Goal: Information Seeking & Learning: Learn about a topic

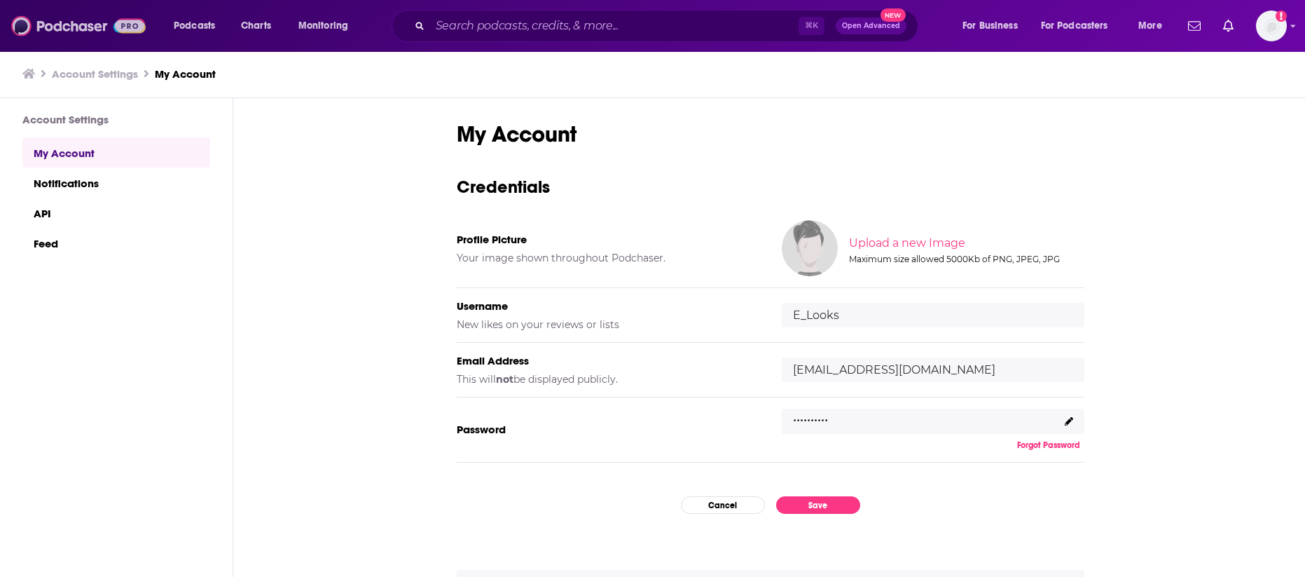
click at [65, 19] on img at bounding box center [78, 26] width 135 height 27
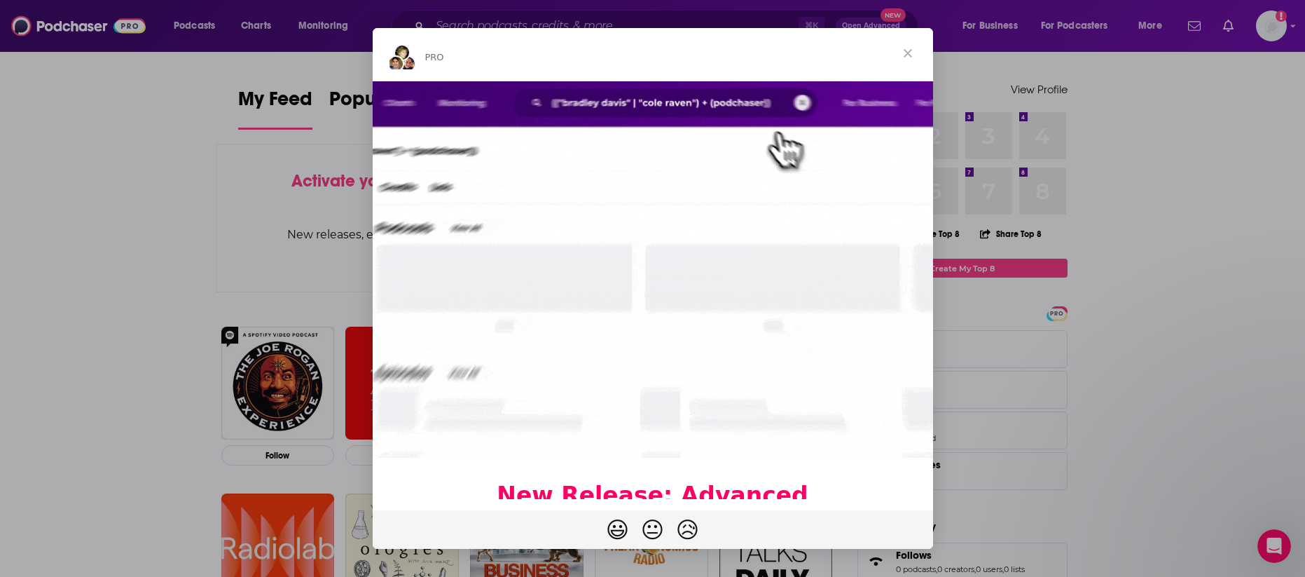
click at [915, 51] on span "Close" at bounding box center [908, 53] width 50 height 50
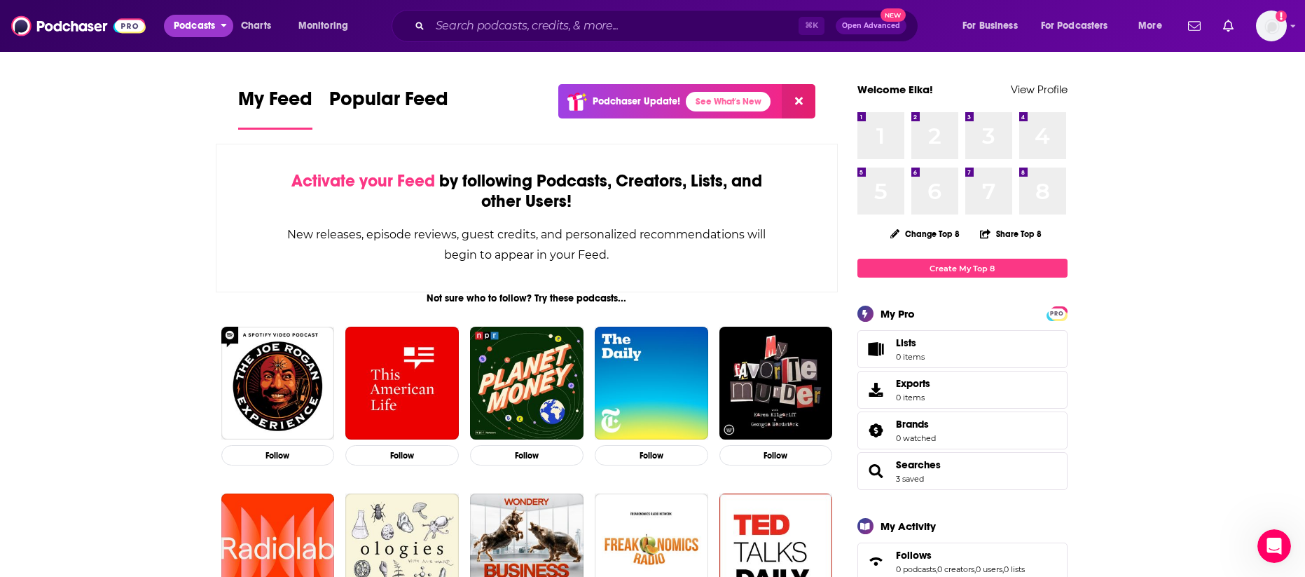
click at [207, 25] on span "Podcasts" at bounding box center [194, 26] width 41 height 20
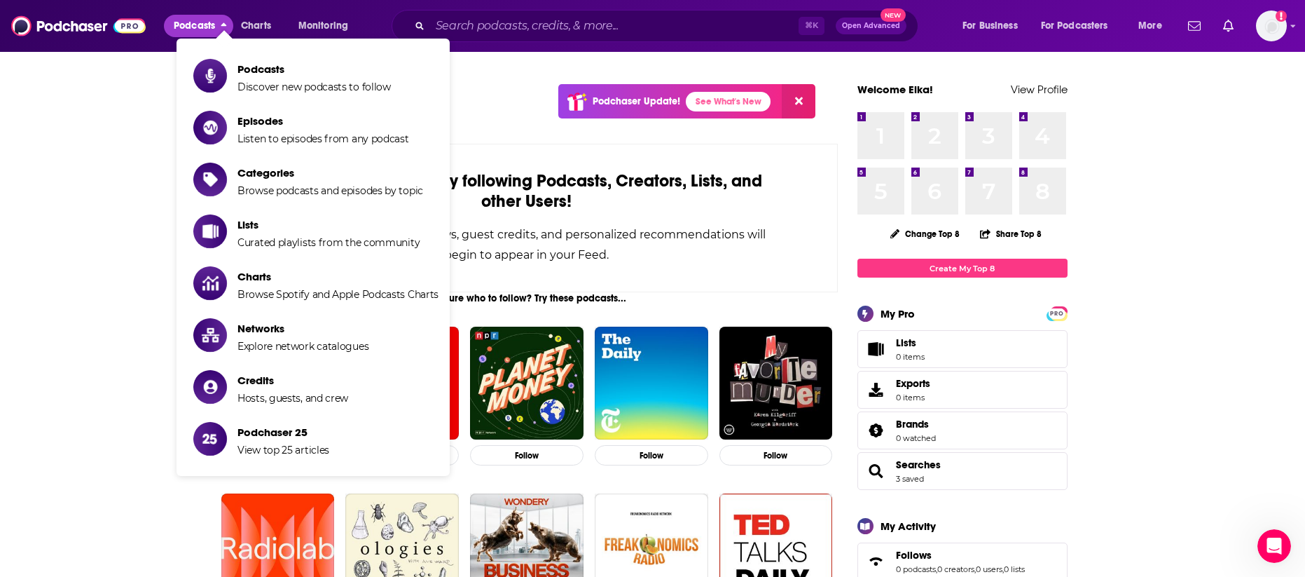
click at [193, 29] on span "Podcasts" at bounding box center [194, 26] width 41 height 20
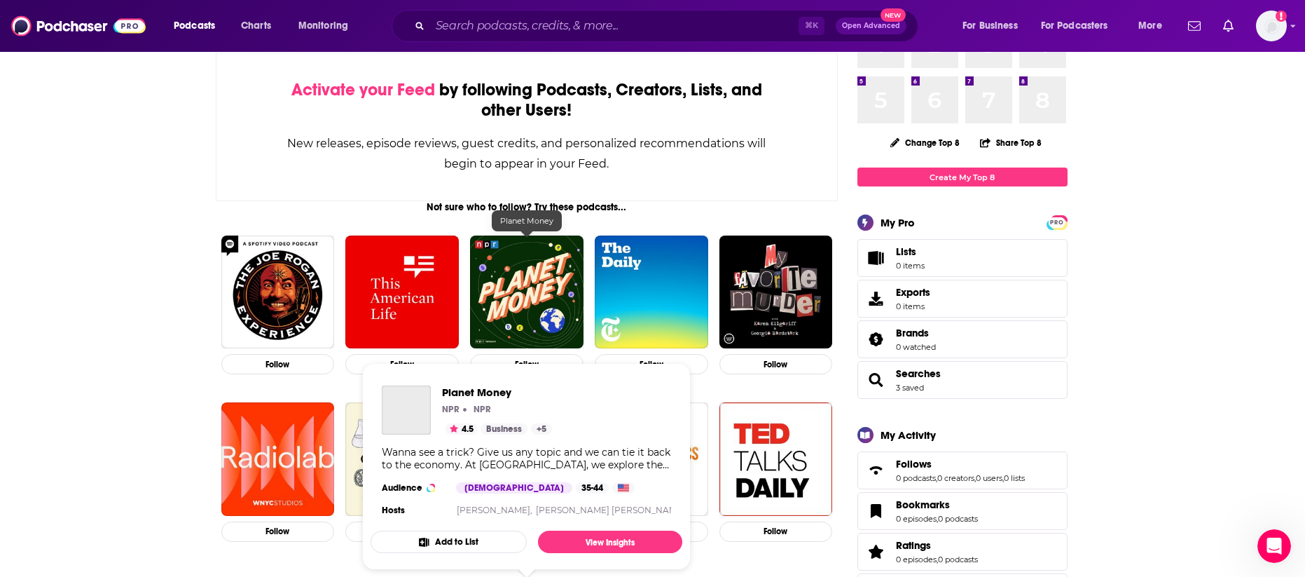
scroll to position [228, 0]
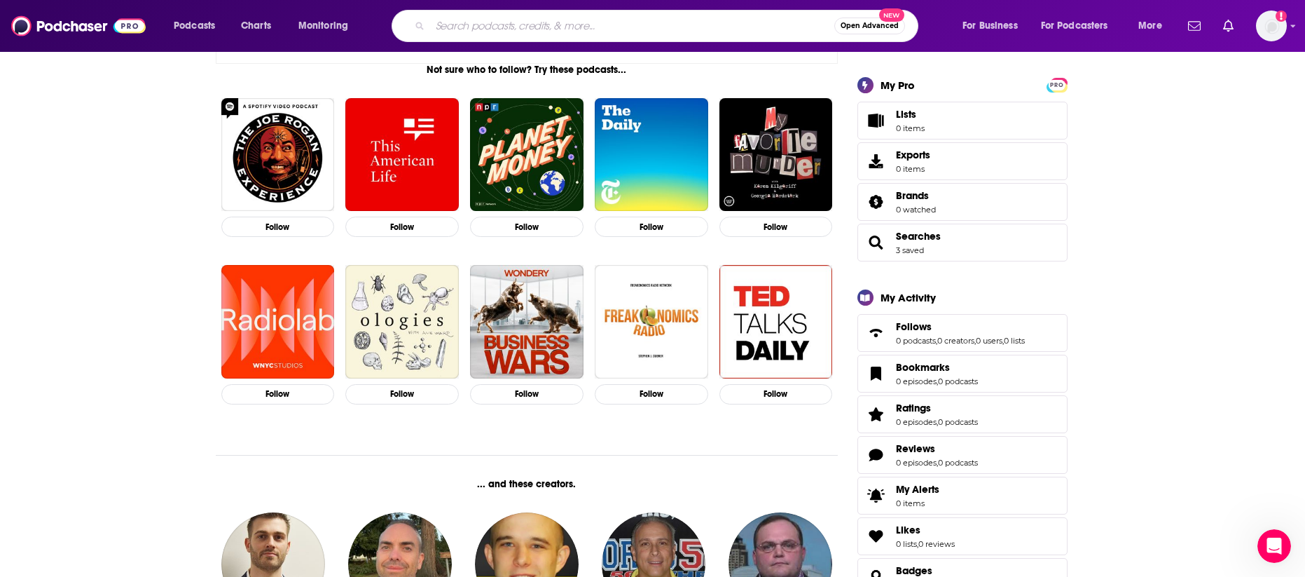
click at [535, 21] on input "Search podcasts, credits, & more..." at bounding box center [632, 26] width 404 height 22
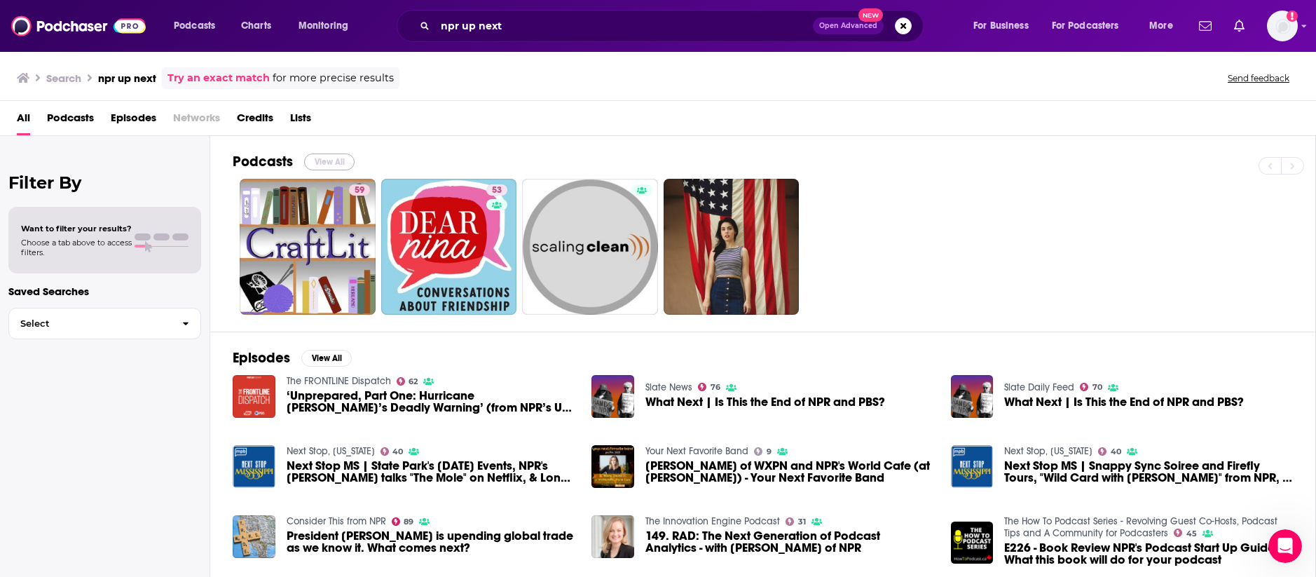
click at [334, 166] on button "View All" at bounding box center [329, 161] width 50 height 17
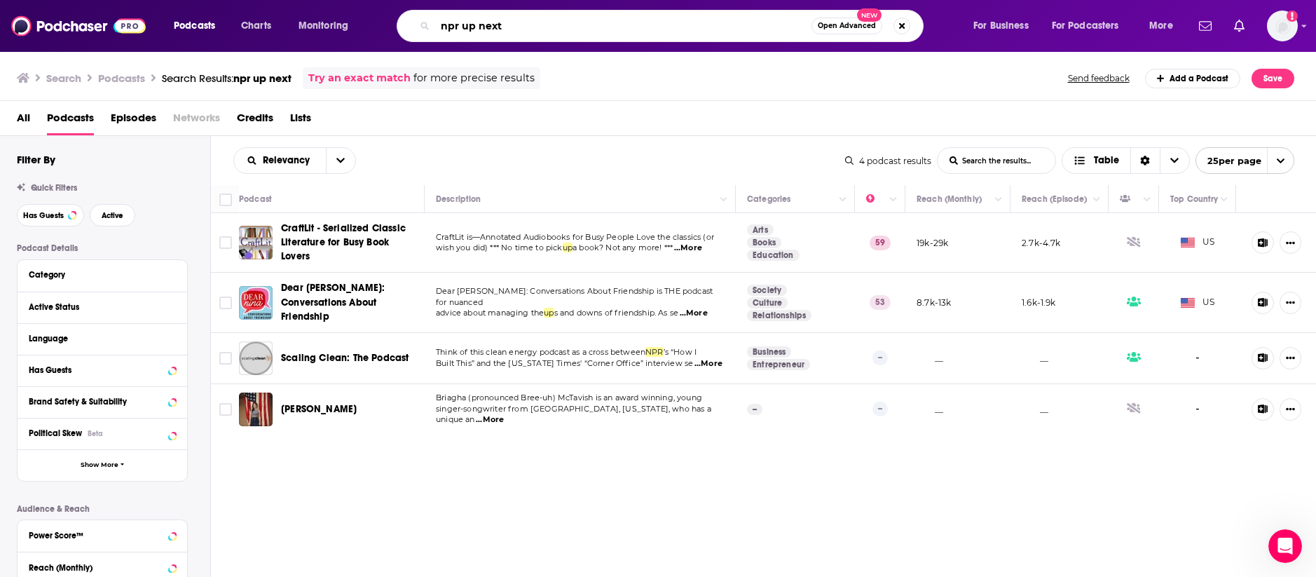
click at [521, 26] on input "npr up next" at bounding box center [623, 26] width 376 height 22
type input "npr up first"
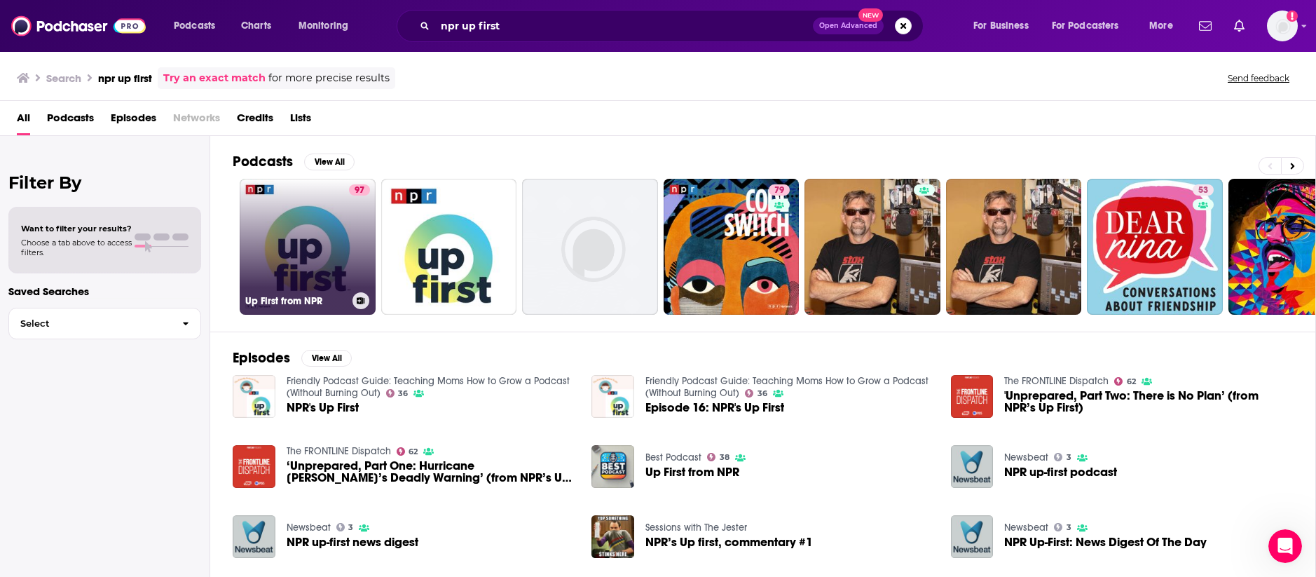
click at [317, 270] on link "97 Up First from NPR" at bounding box center [308, 247] width 136 height 136
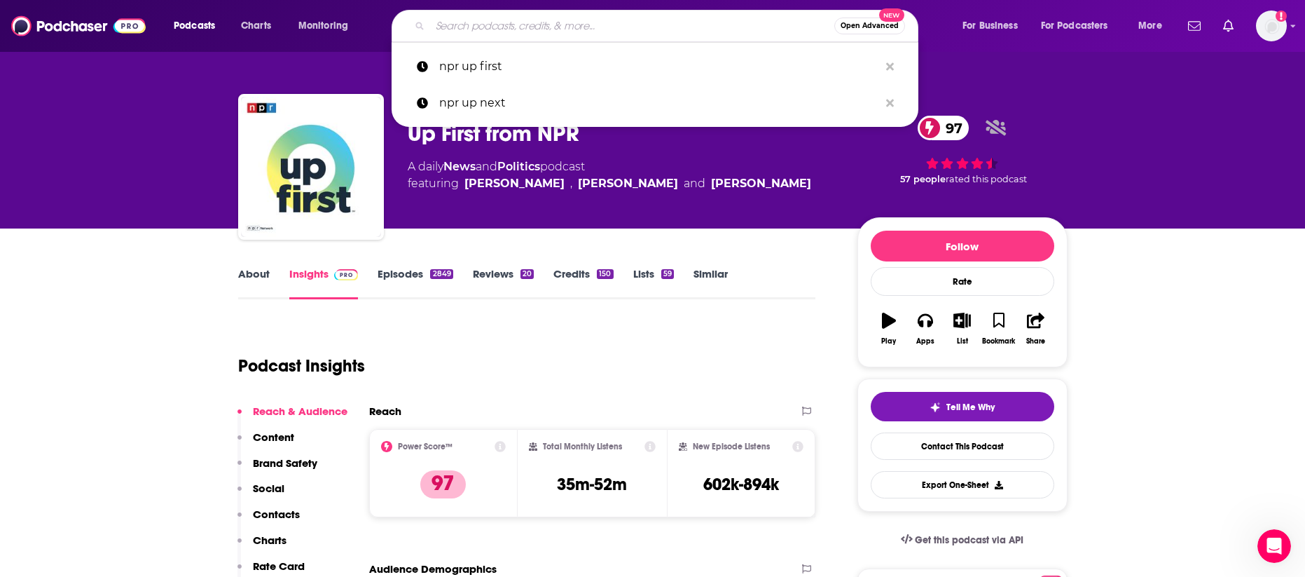
click at [497, 30] on input "Search podcasts, credits, & more..." at bounding box center [632, 26] width 404 height 22
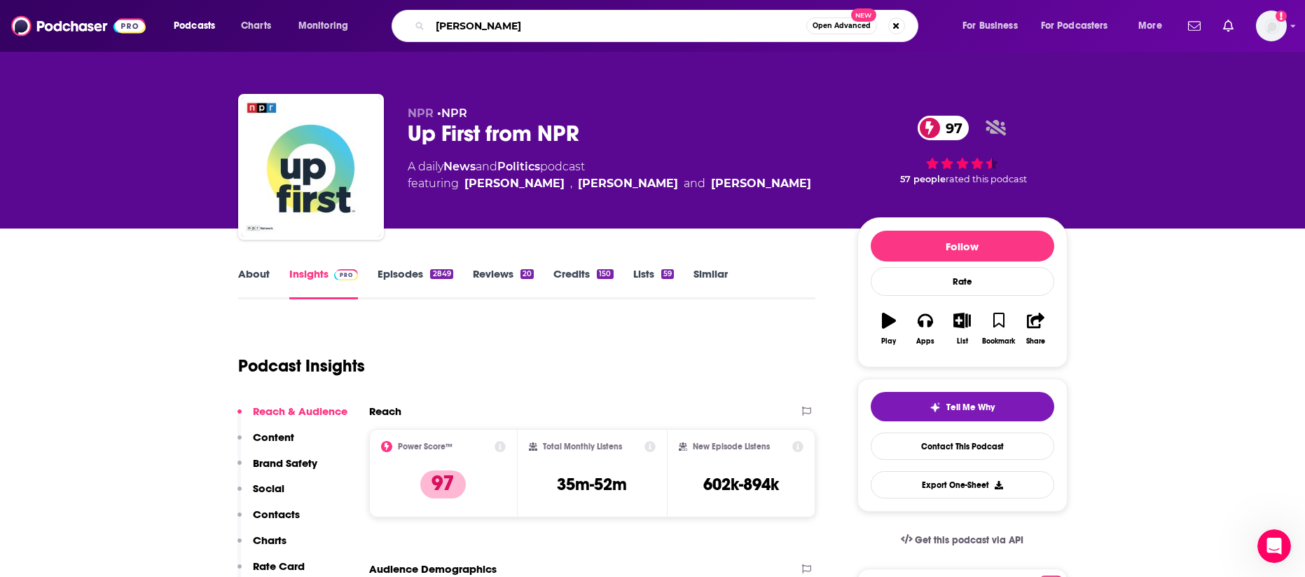
type input "[PERSON_NAME]"
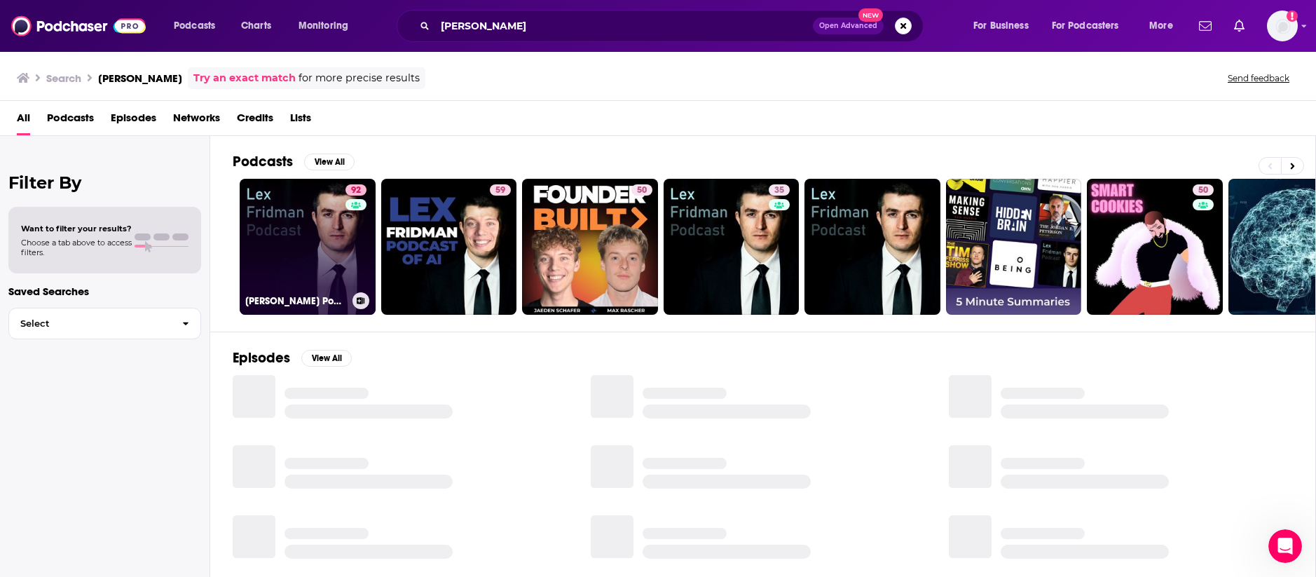
click at [280, 256] on link "92 [PERSON_NAME] Podcast" at bounding box center [308, 247] width 136 height 136
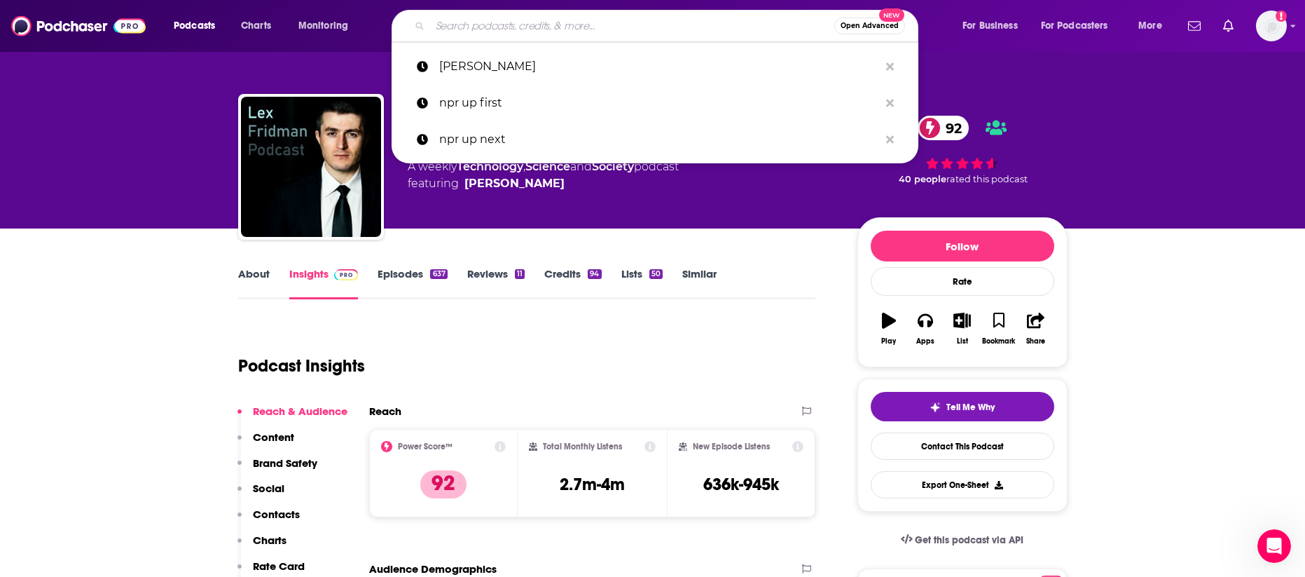
click at [521, 25] on input "Search podcasts, credits, & more..." at bounding box center [632, 26] width 404 height 22
